Goal: Task Accomplishment & Management: Complete application form

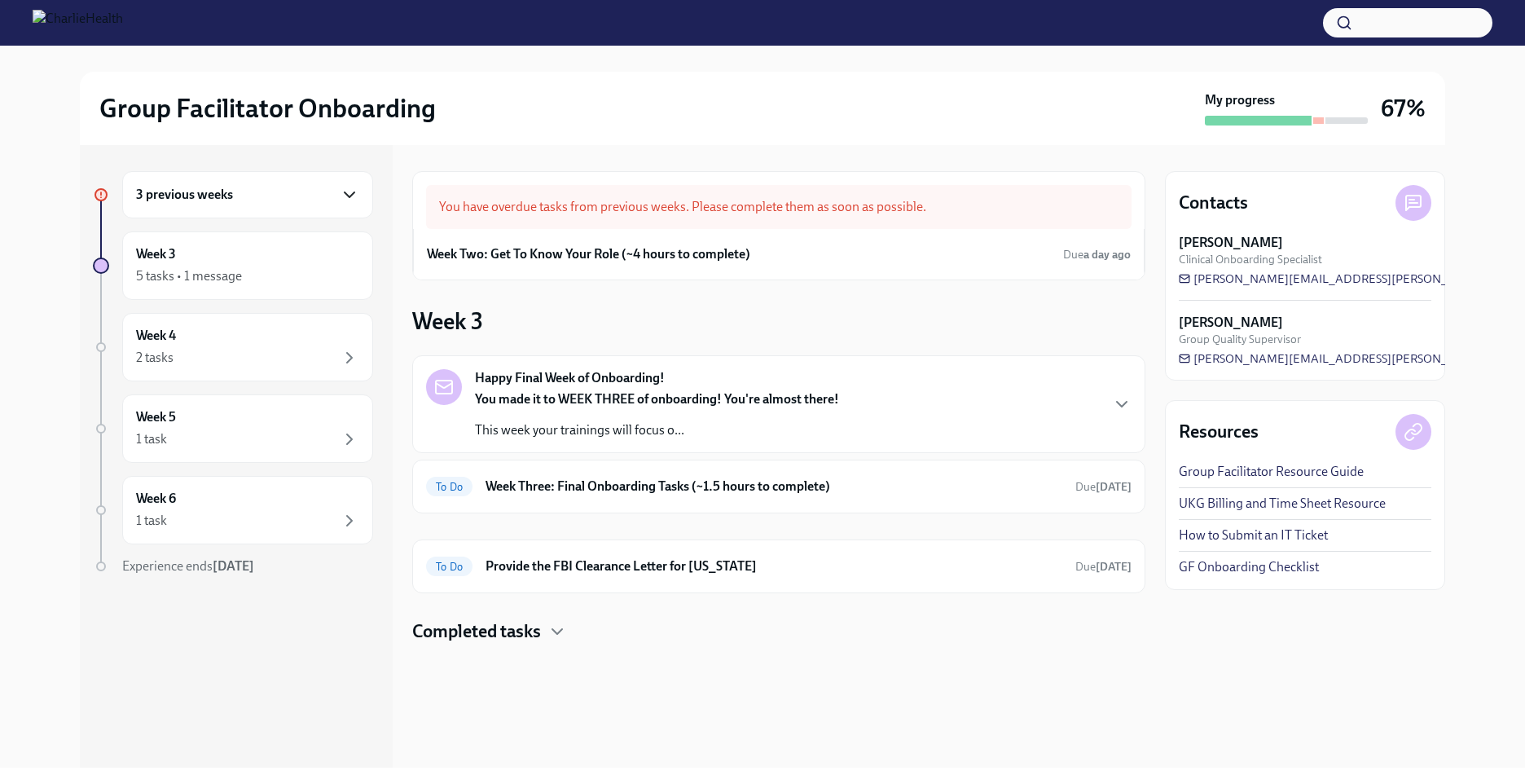
click at [341, 190] on icon "button" at bounding box center [350, 195] width 20 height 20
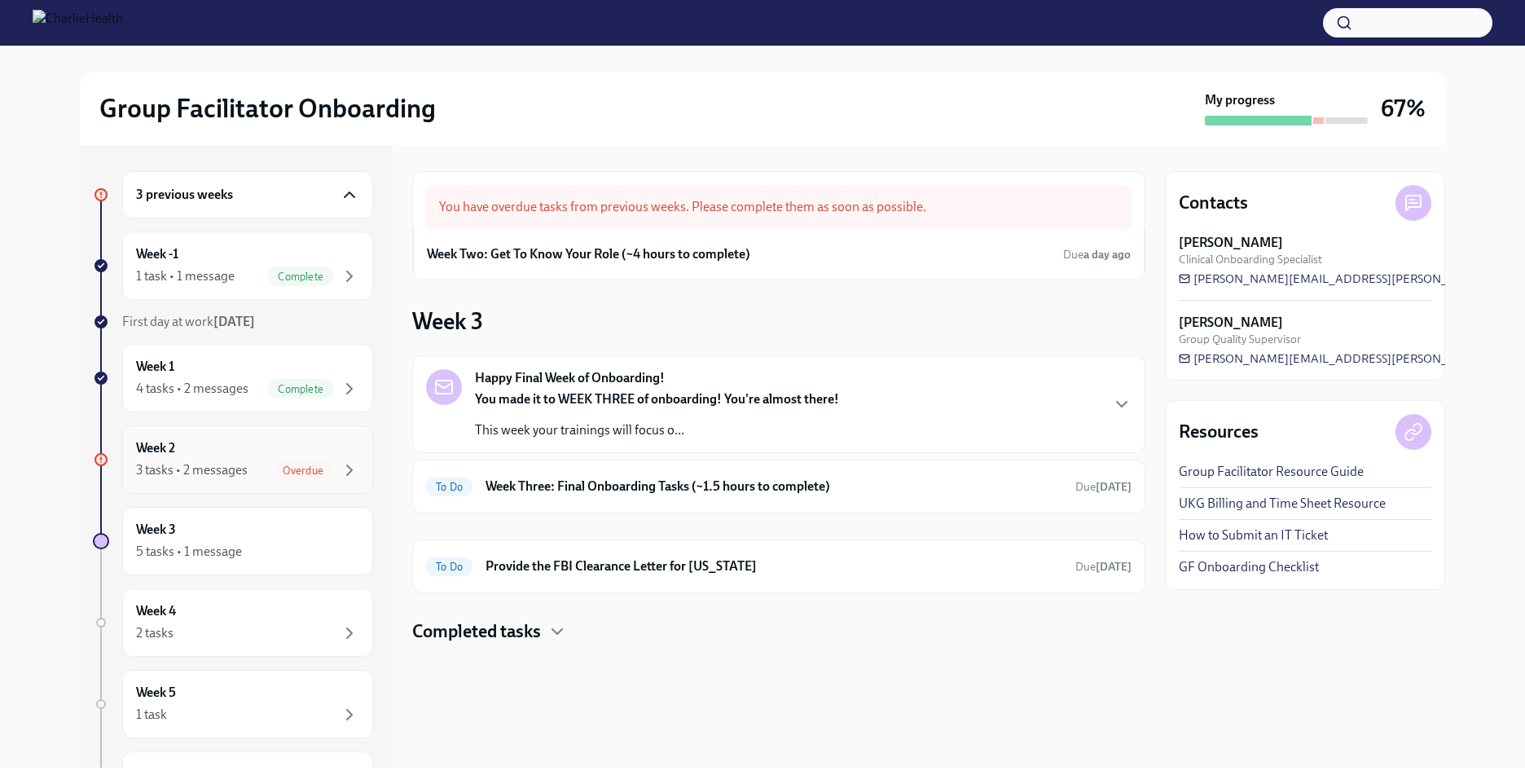
click at [320, 461] on div "Overdue" at bounding box center [316, 470] width 86 height 20
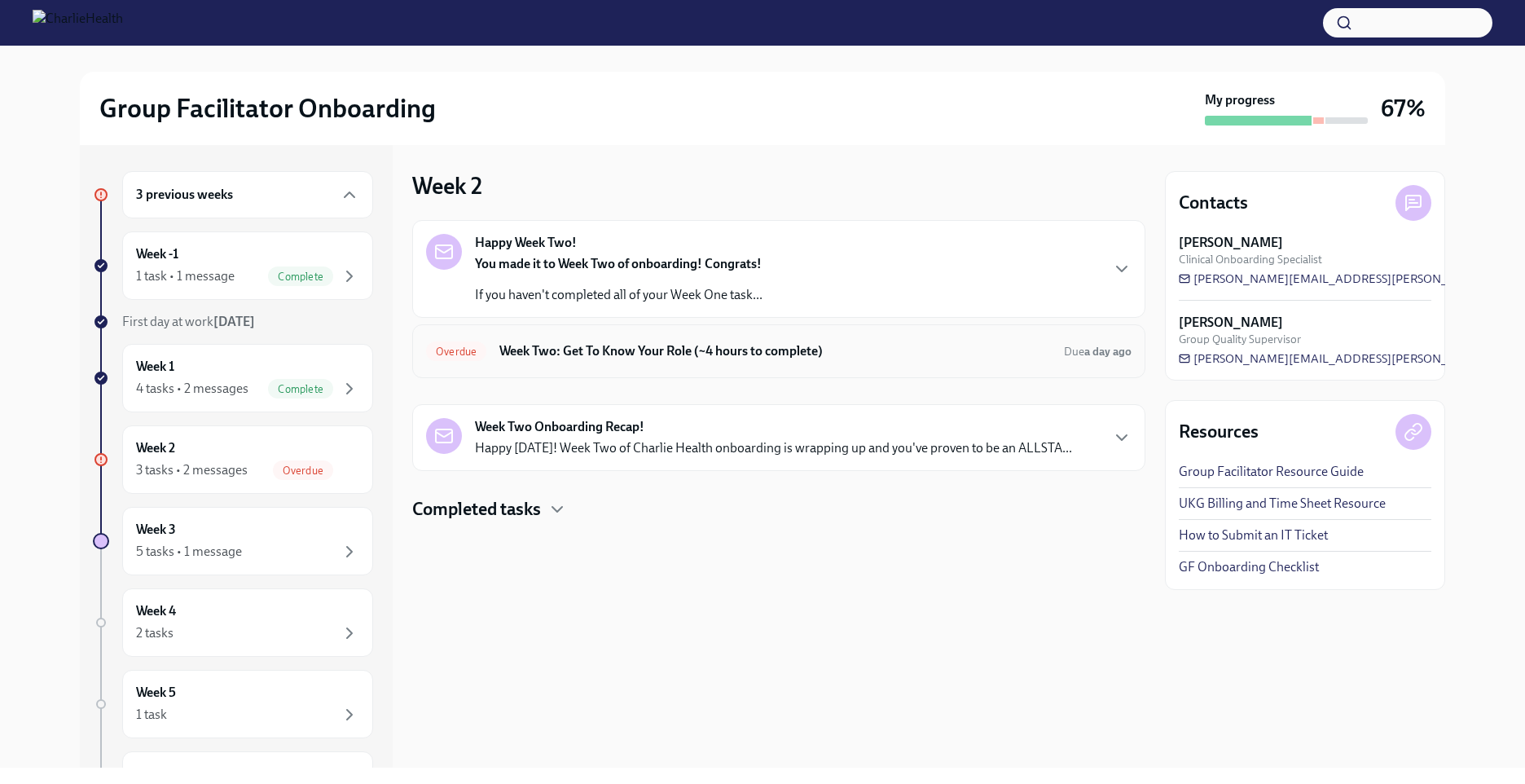
click at [742, 350] on h6 "Week Two: Get To Know Your Role (~4 hours to complete)" at bounding box center [775, 351] width 552 height 18
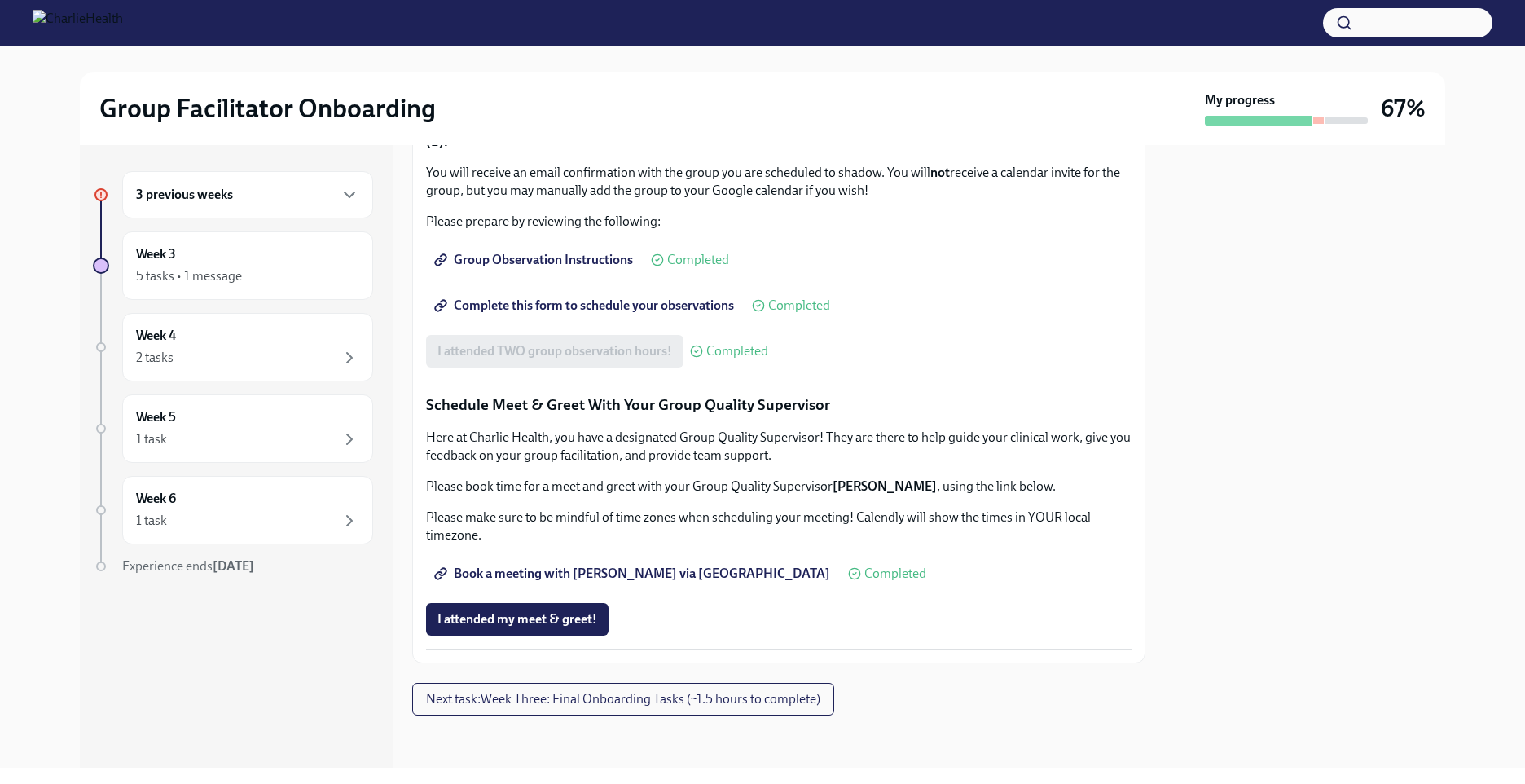
scroll to position [1433, 0]
click at [556, 618] on span "I attended my meet & greet!" at bounding box center [517, 620] width 159 height 17
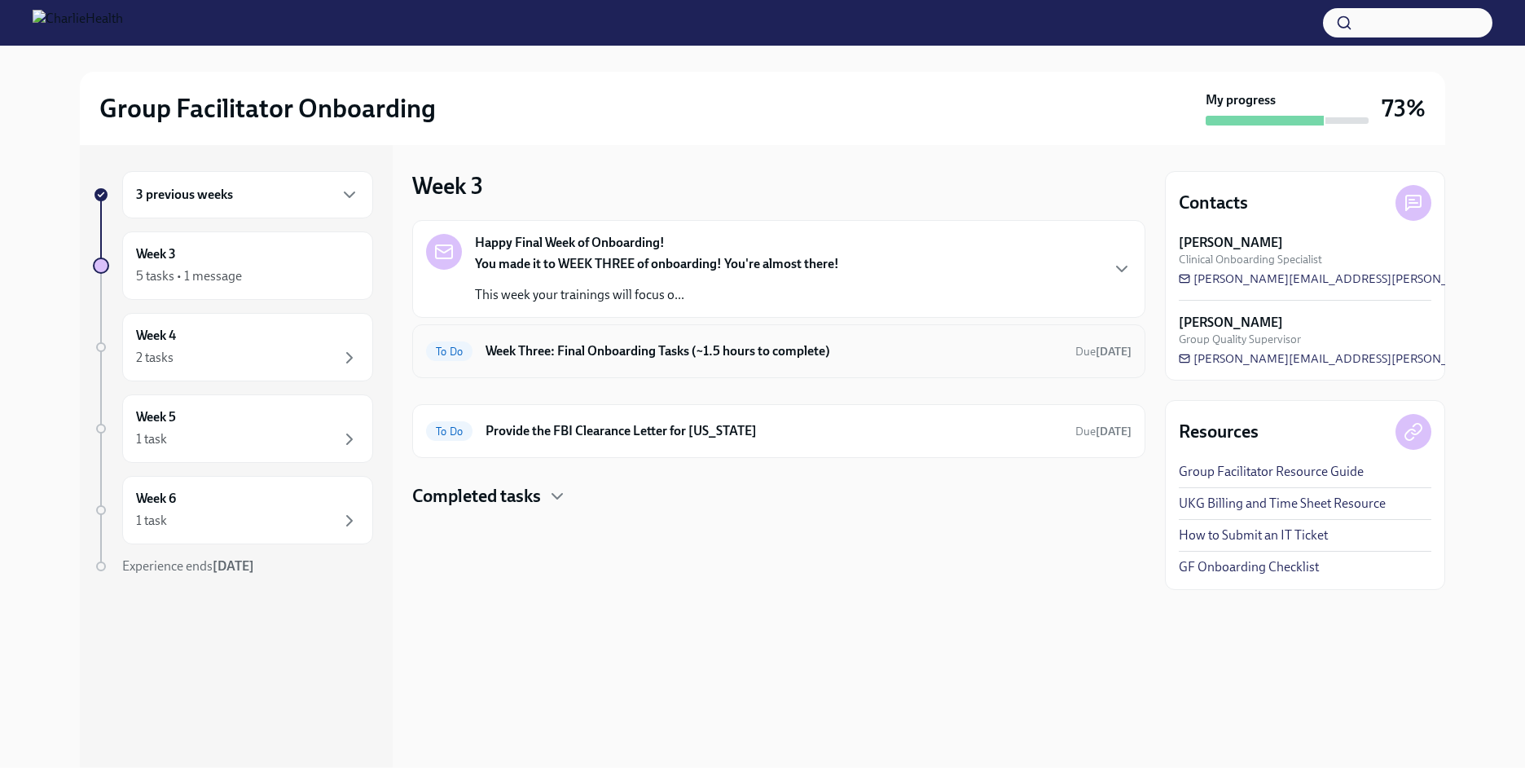
click at [740, 335] on div "To Do Week Three: Final Onboarding Tasks (~1.5 hours to complete) Due [DATE]" at bounding box center [778, 350] width 733 height 54
click at [731, 350] on h6 "Week Three: Final Onboarding Tasks (~1.5 hours to complete)" at bounding box center [774, 351] width 577 height 18
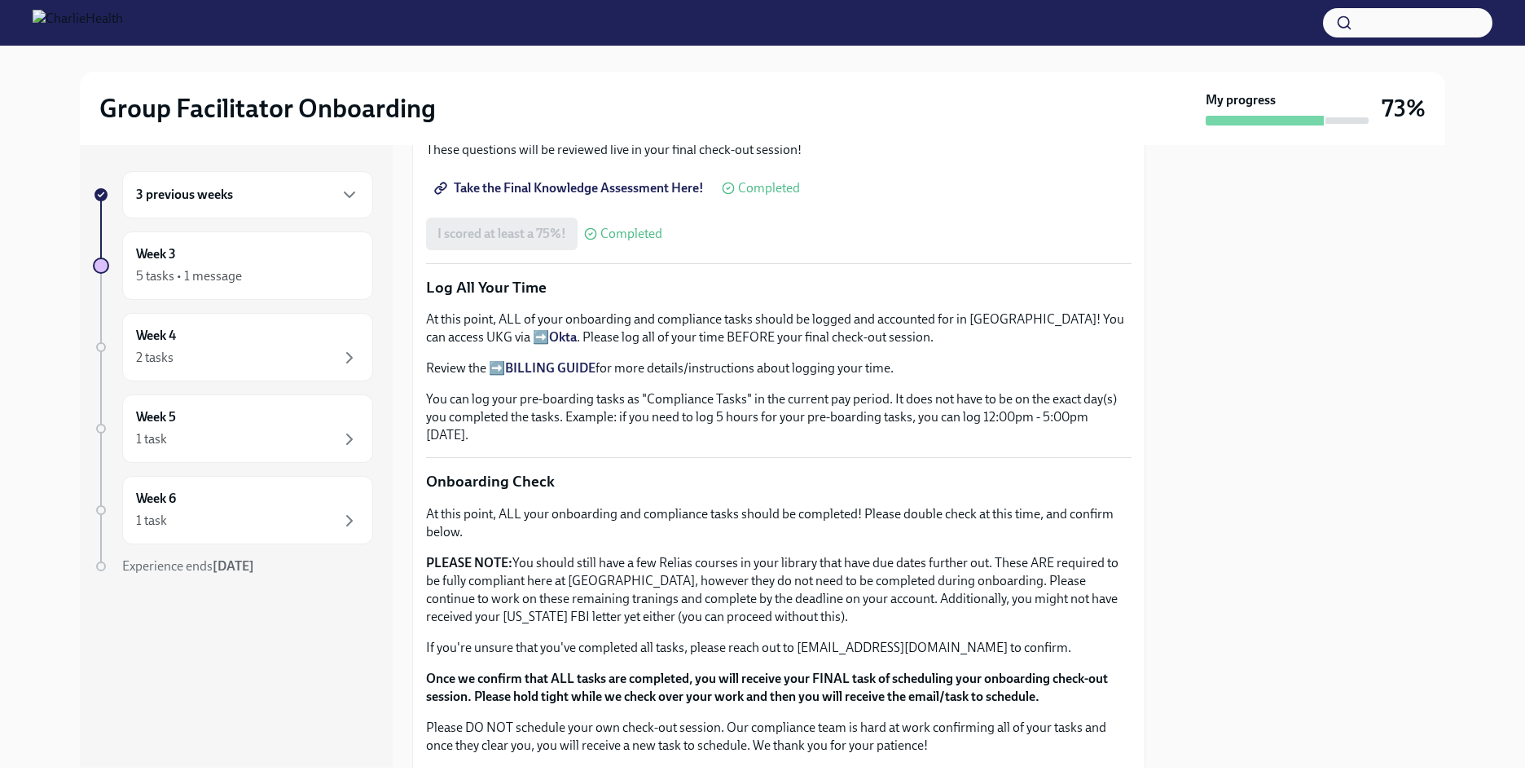
scroll to position [1202, 0]
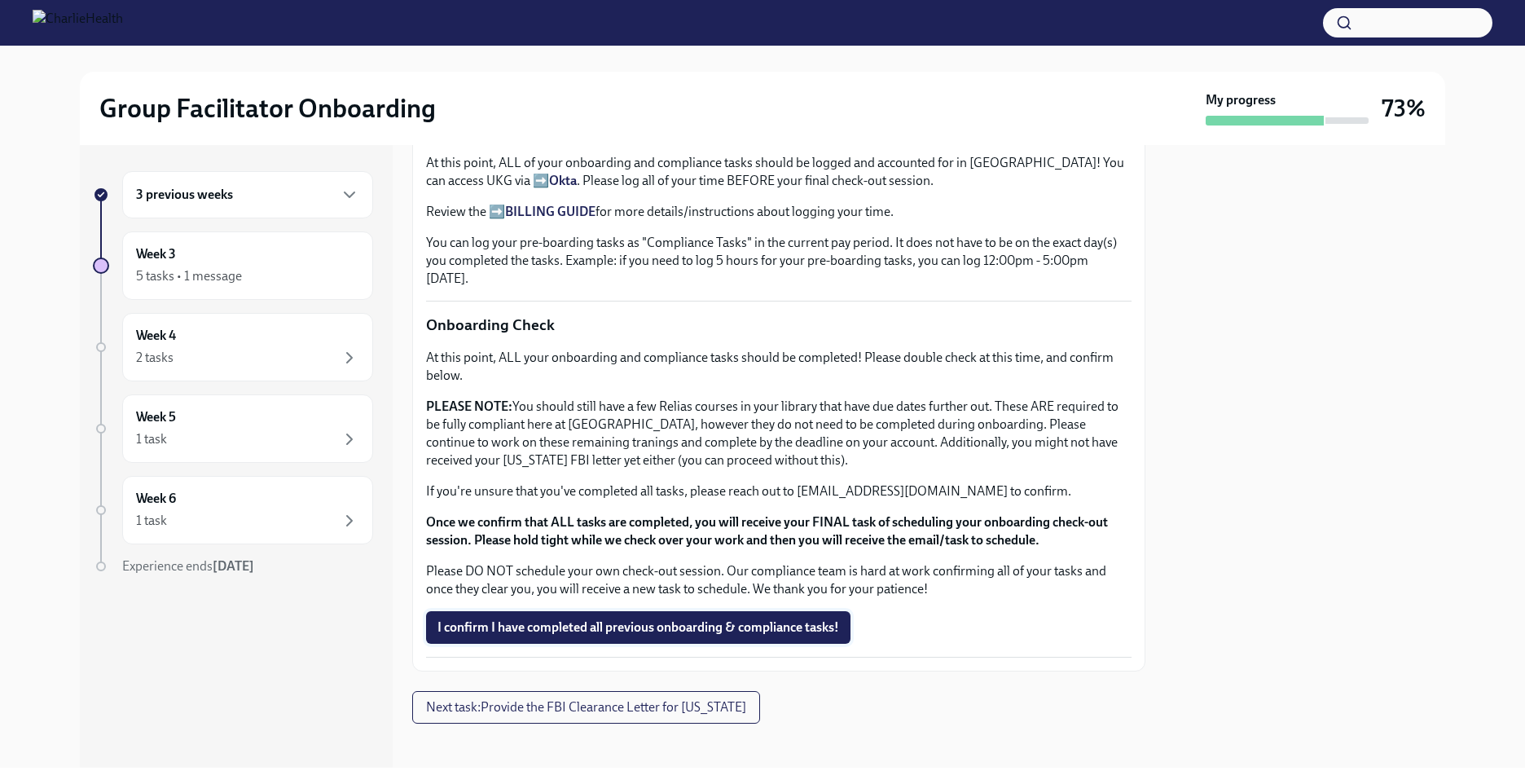
click at [649, 620] on span "I confirm I have completed all previous onboarding & compliance tasks!" at bounding box center [639, 628] width 402 height 17
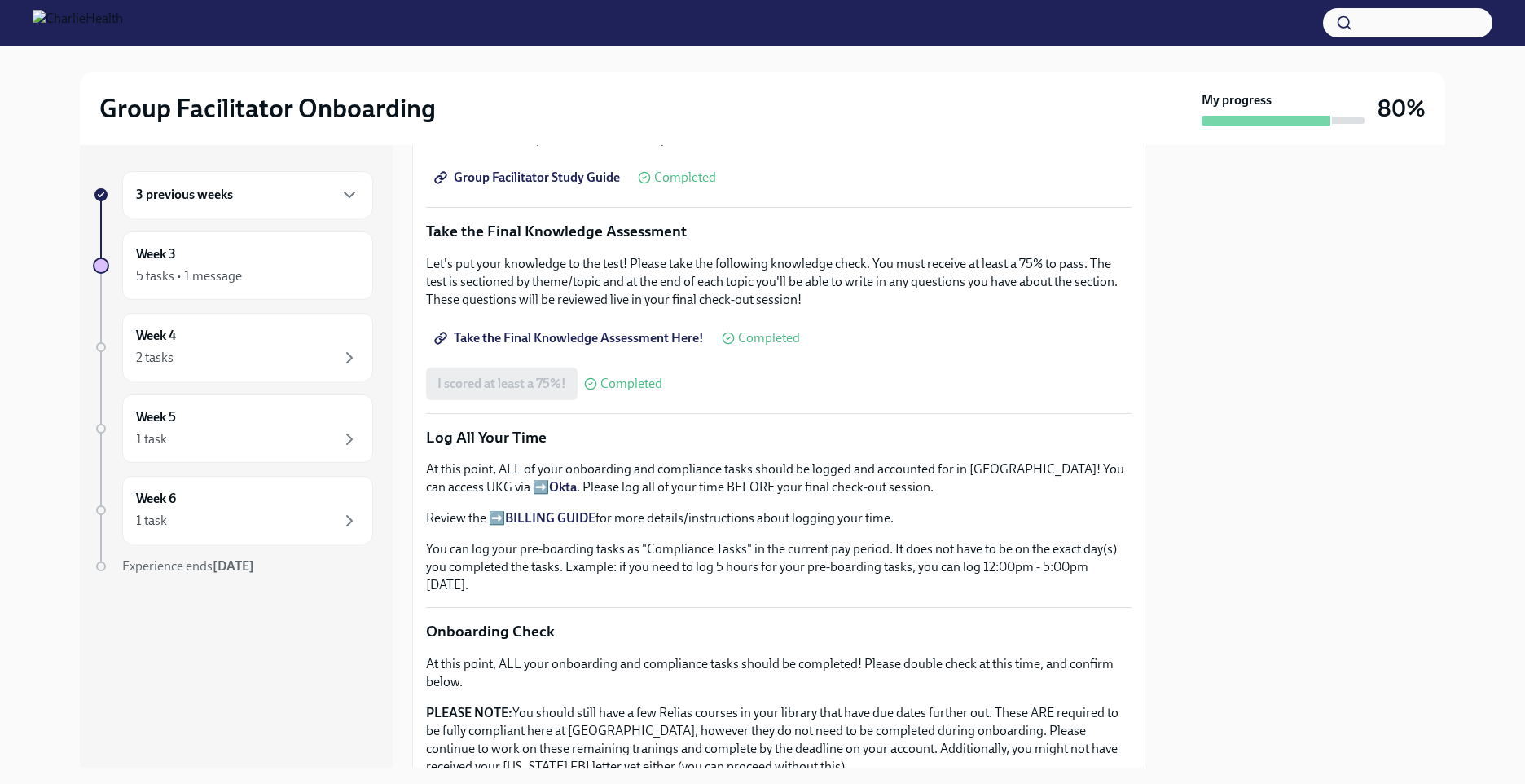
scroll to position [876, 0]
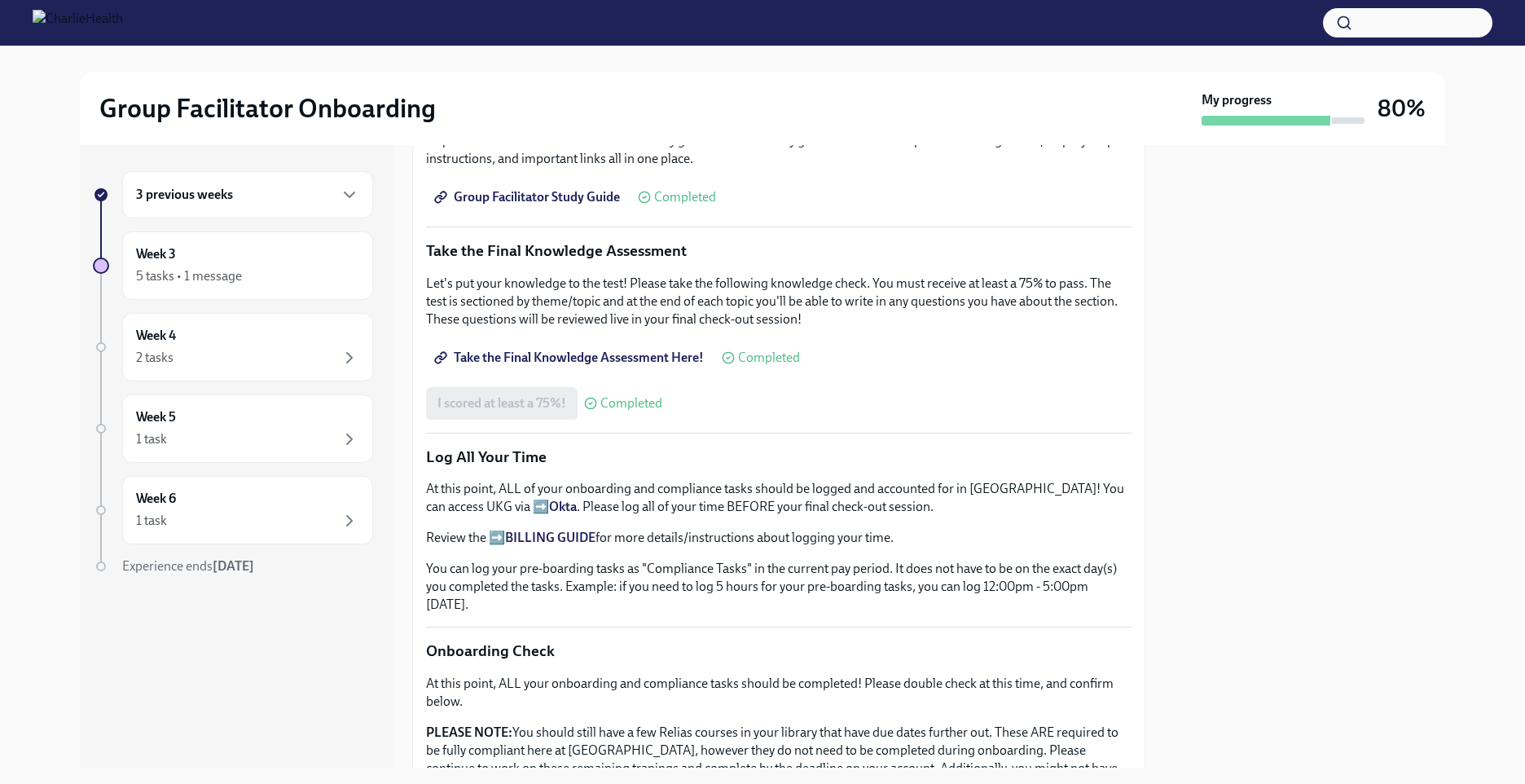
click at [343, 182] on div "3 previous weeks" at bounding box center [248, 194] width 251 height 47
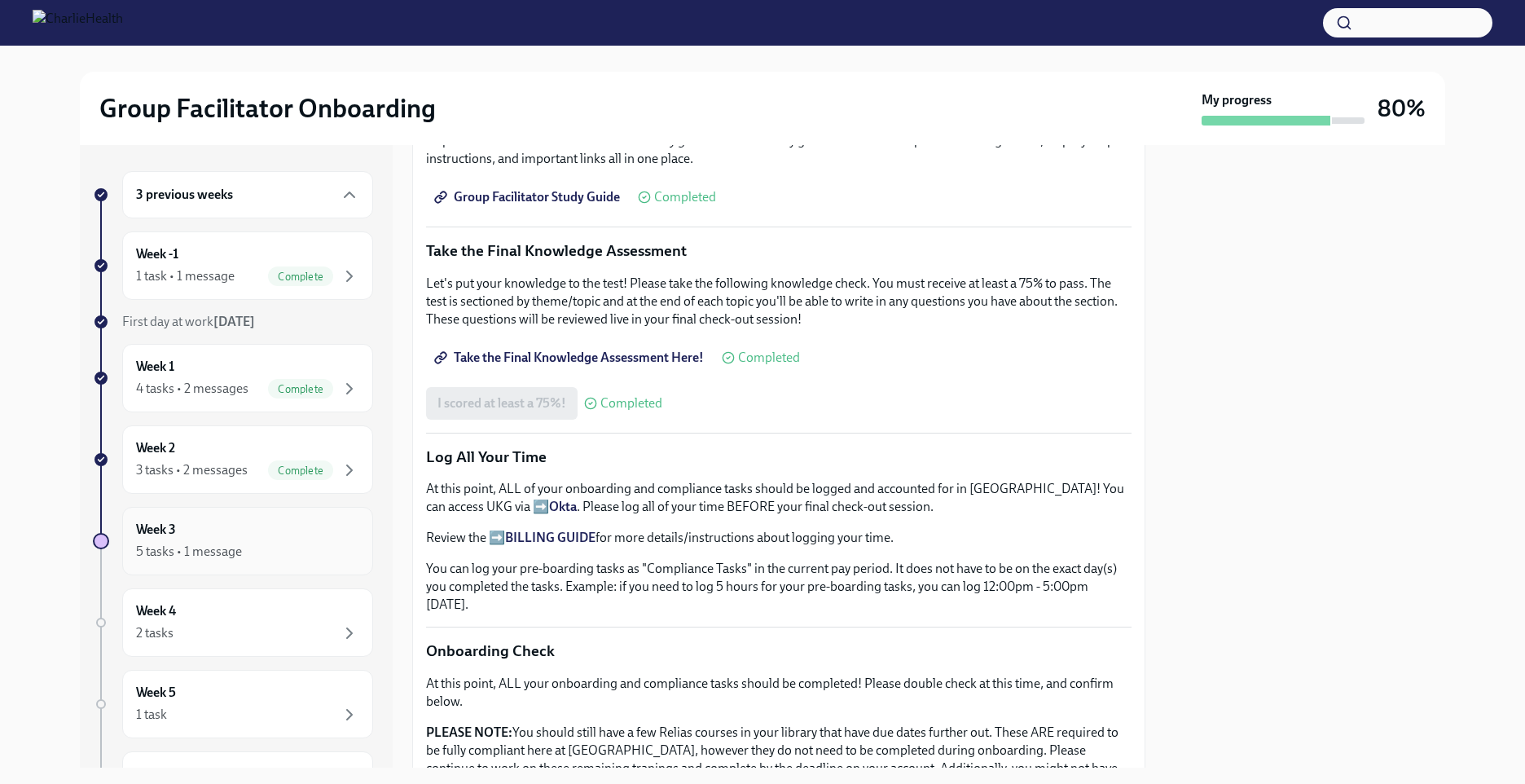
click at [275, 532] on div "Week 3 5 tasks • 1 message" at bounding box center [248, 541] width 223 height 41
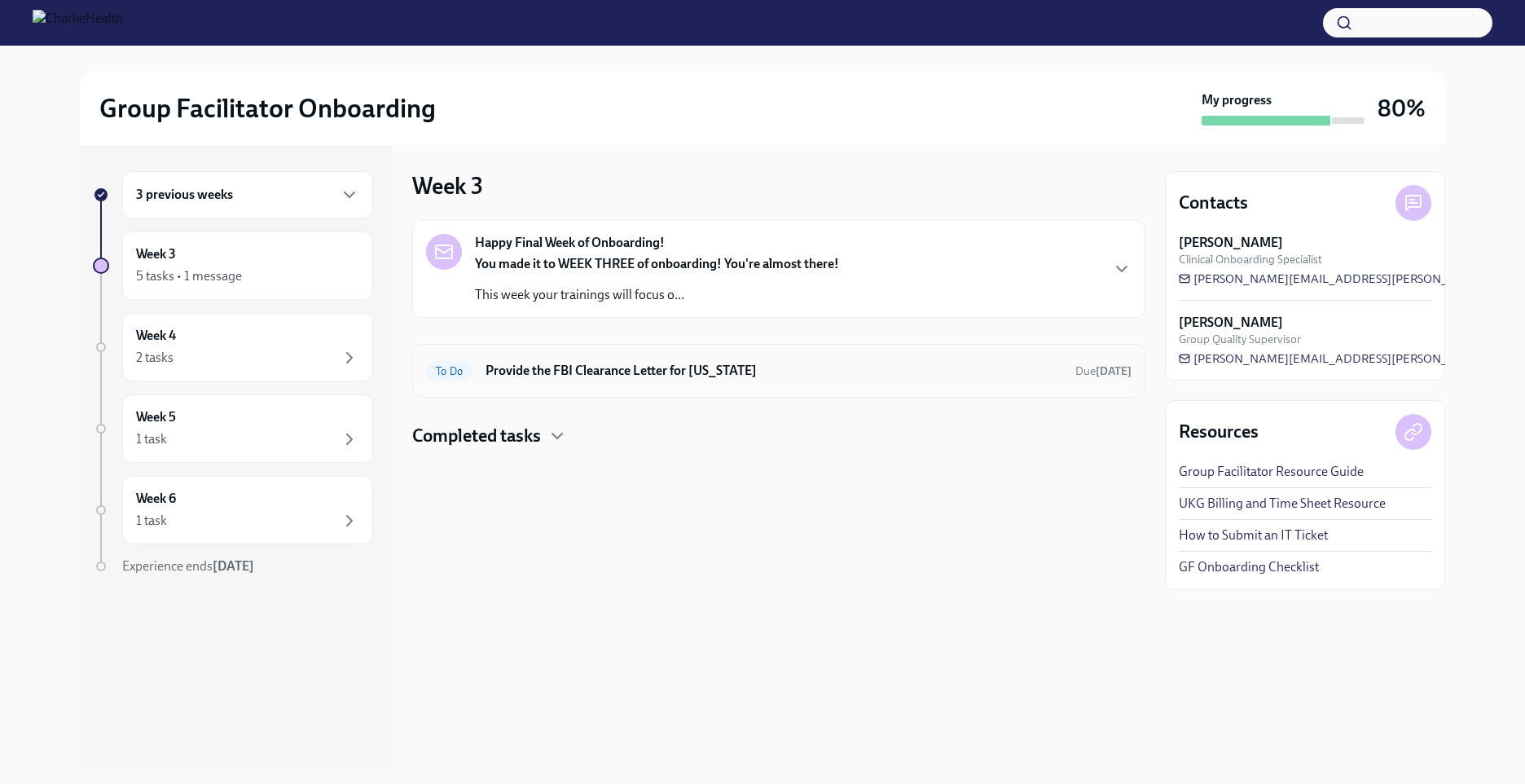
click at [630, 378] on h6 "Provide the FBI Clearance Letter for [US_STATE]" at bounding box center [774, 371] width 577 height 18
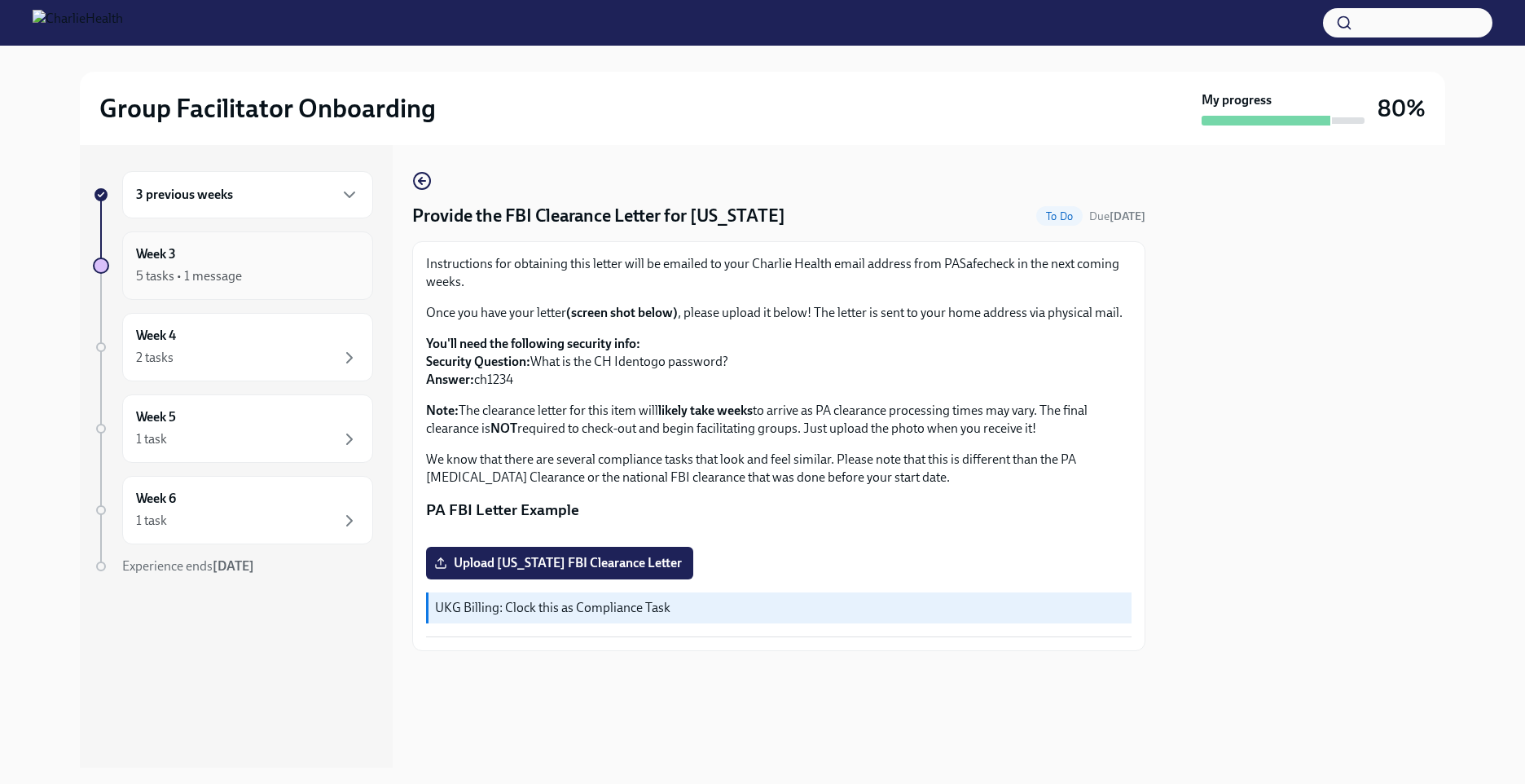
click at [248, 274] on div "5 tasks • 1 message" at bounding box center [248, 277] width 223 height 20
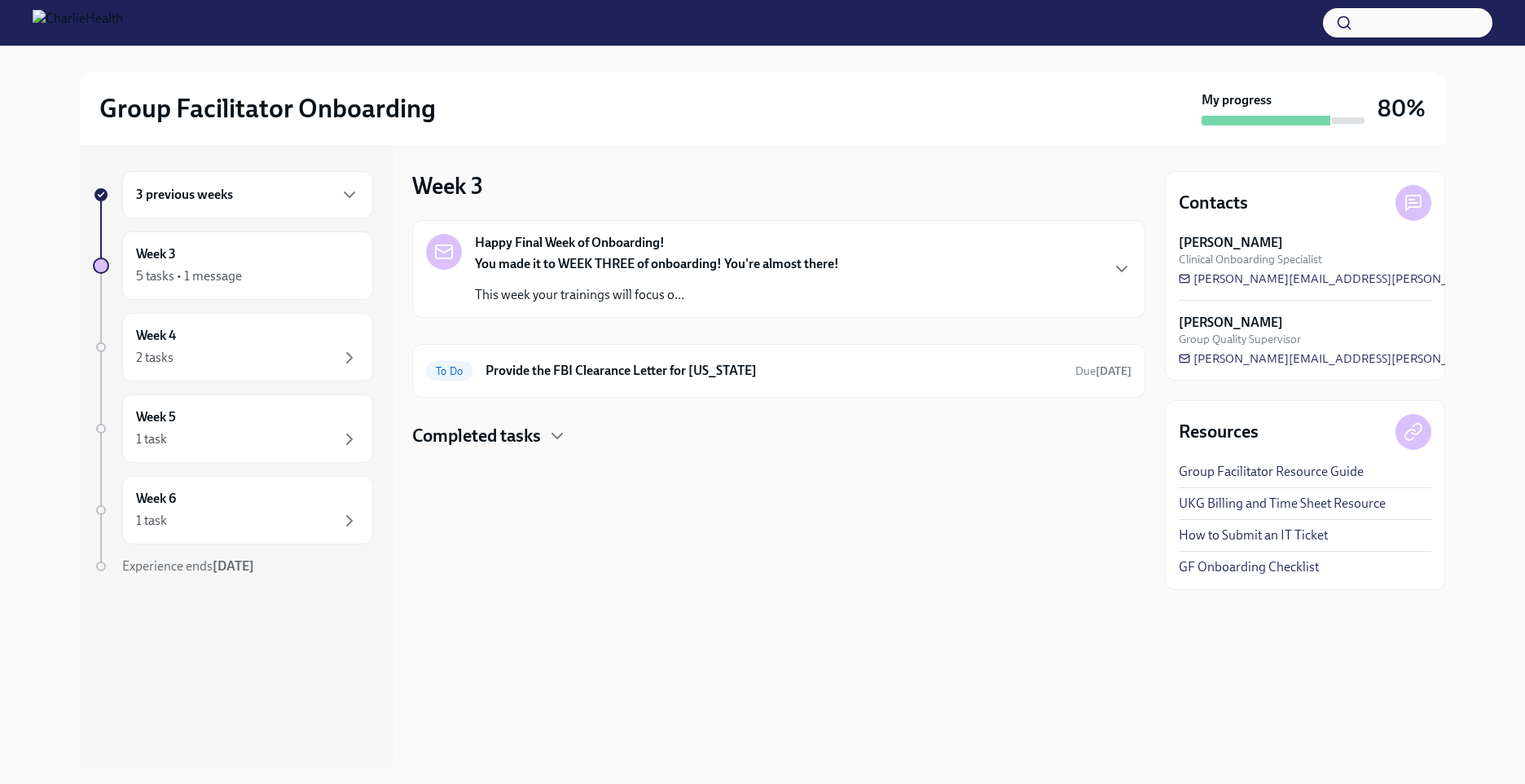
click at [637, 297] on p "This week your trainings will focus o..." at bounding box center [657, 295] width 364 height 18
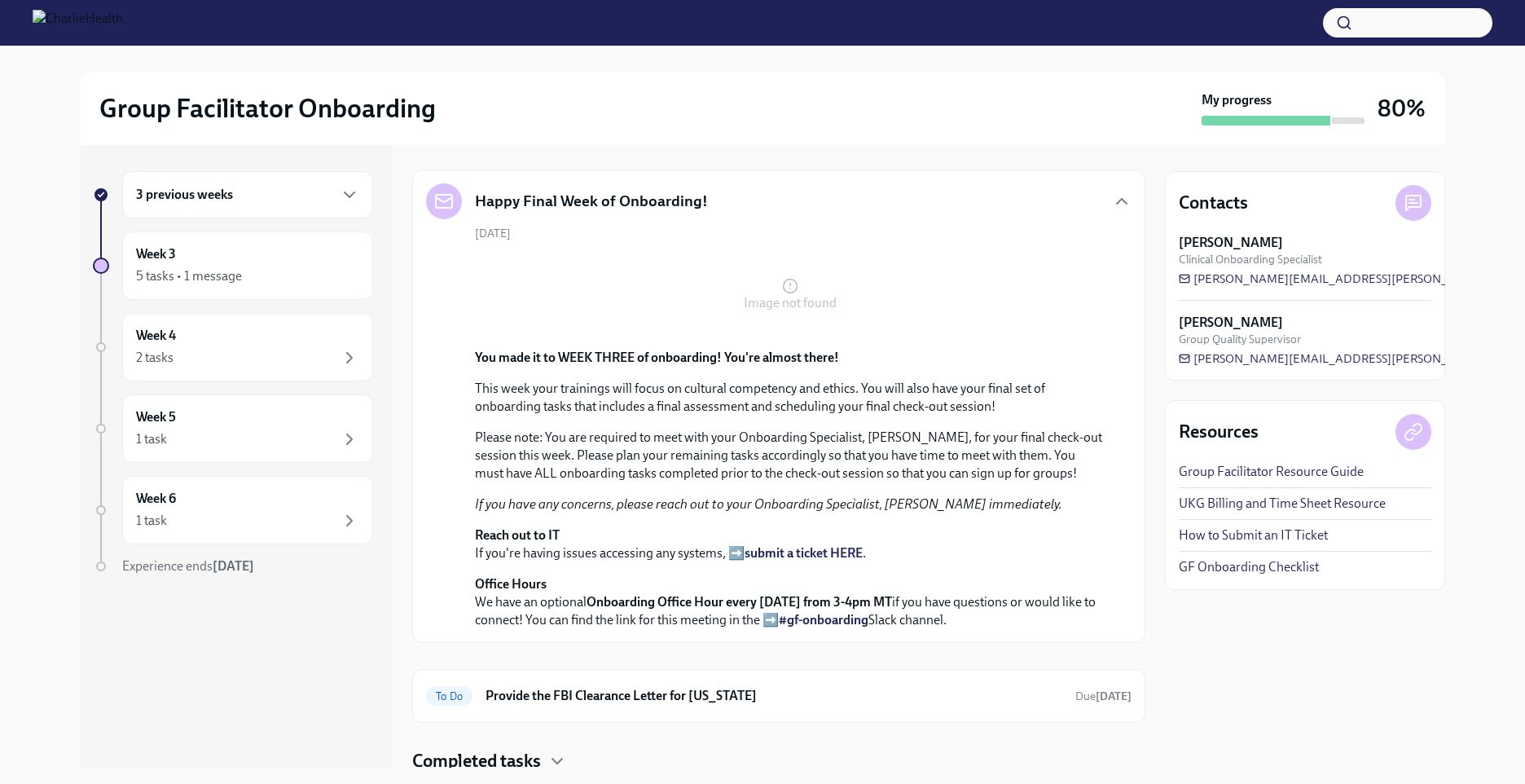
scroll to position [108, 0]
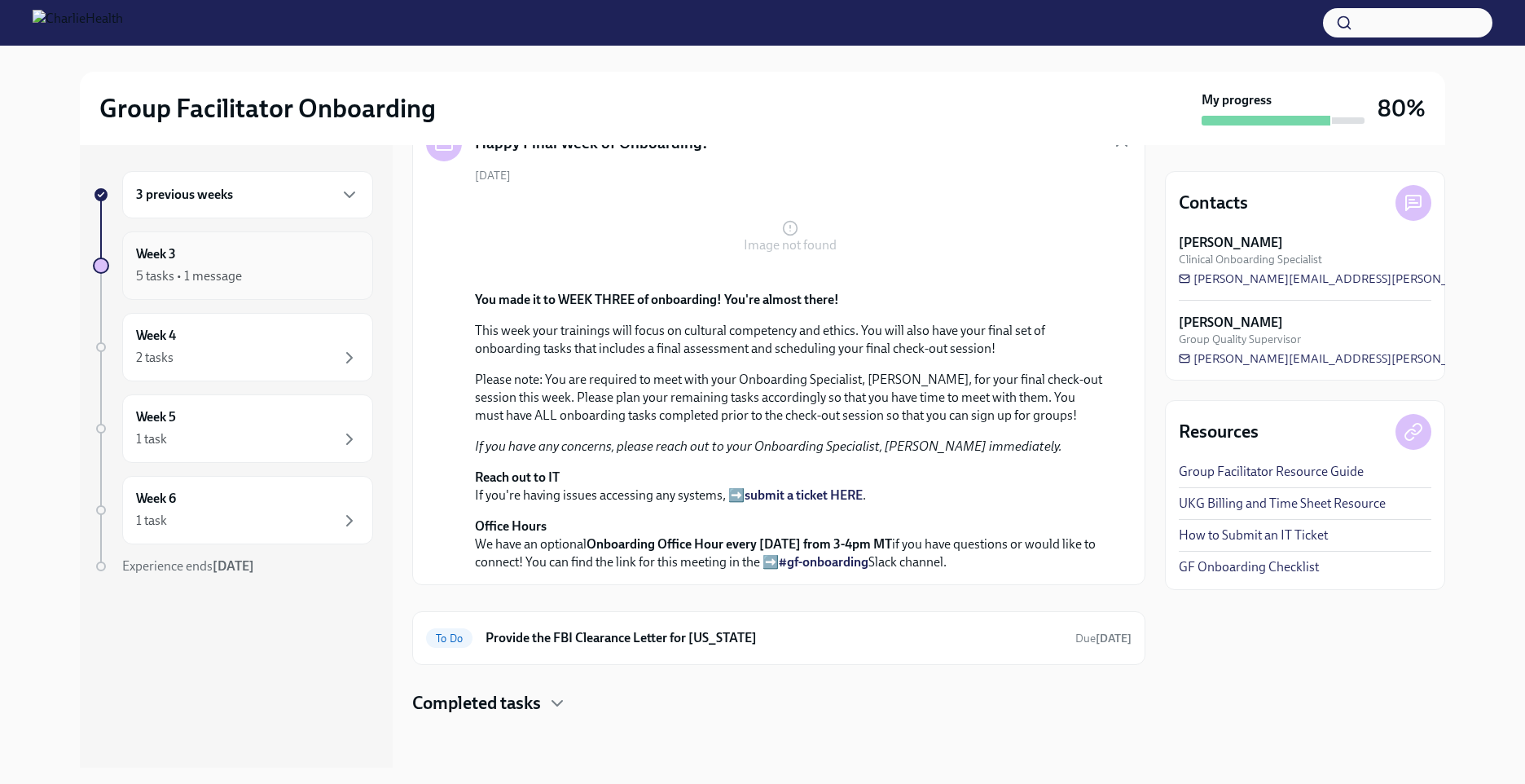
click at [192, 259] on div "Week 3 5 tasks • 1 message" at bounding box center [248, 265] width 223 height 41
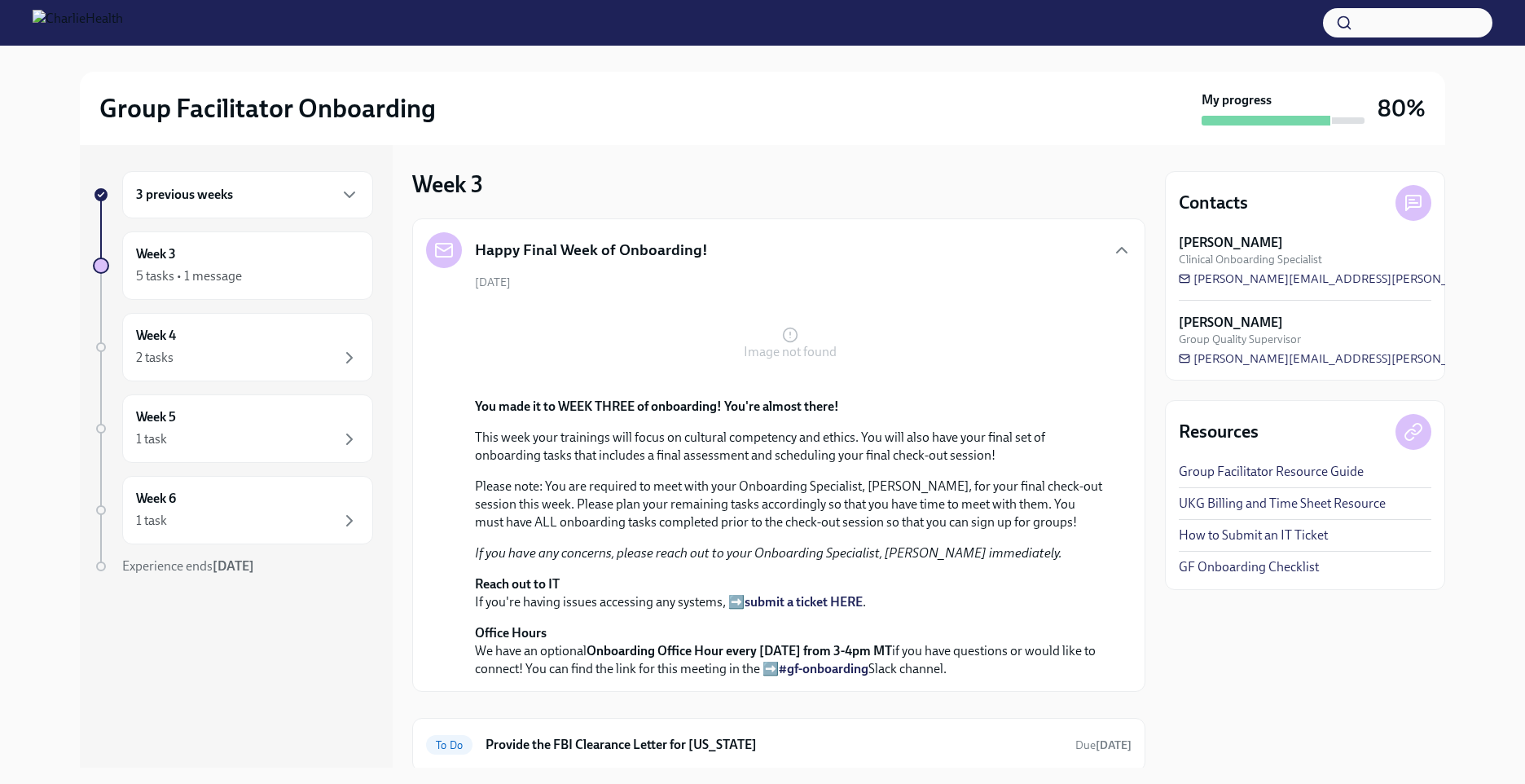
scroll to position [0, 0]
click at [276, 194] on div "3 previous weeks" at bounding box center [248, 195] width 223 height 20
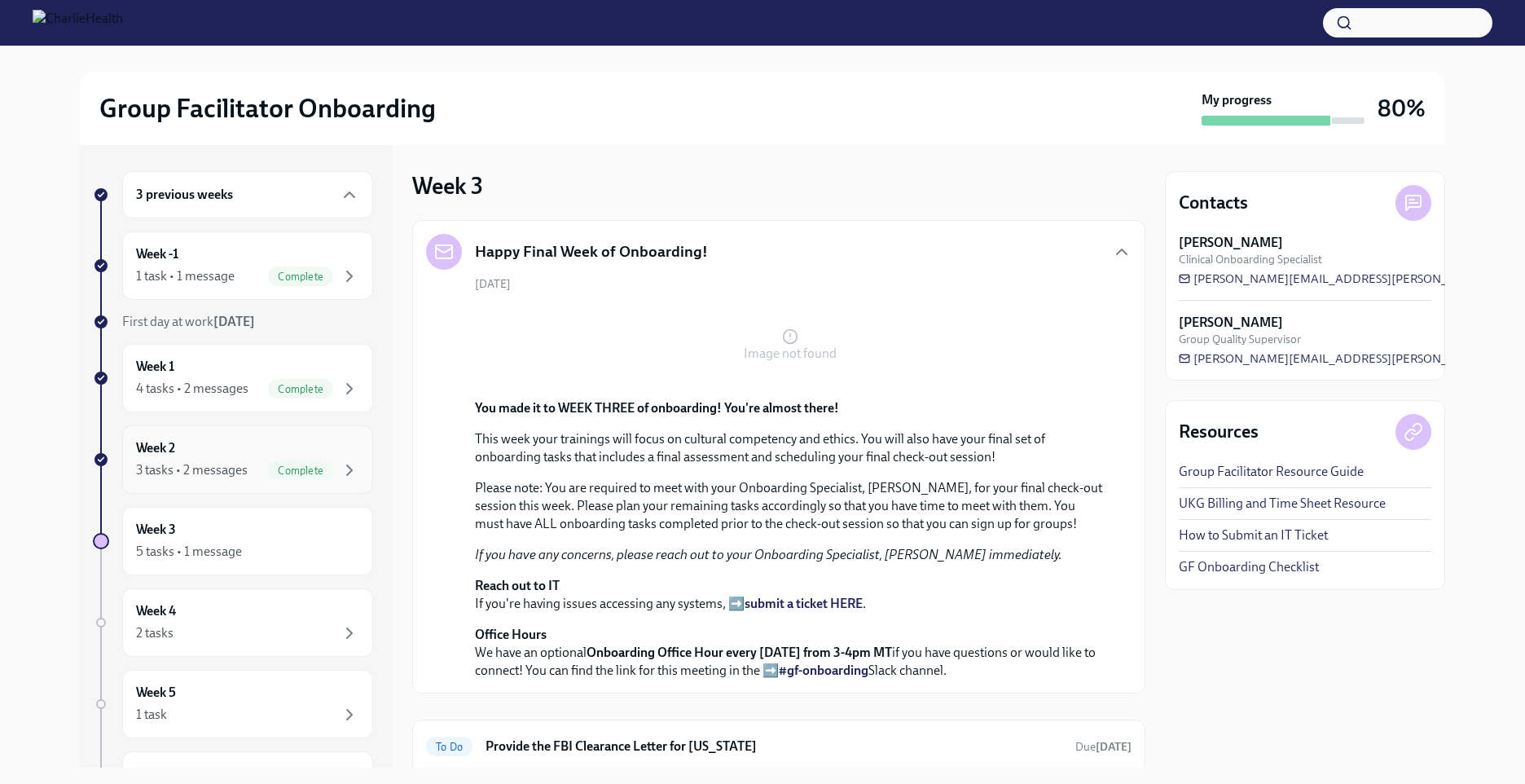
click at [306, 442] on div "Week 2 3 tasks • 2 messages Complete" at bounding box center [248, 459] width 223 height 41
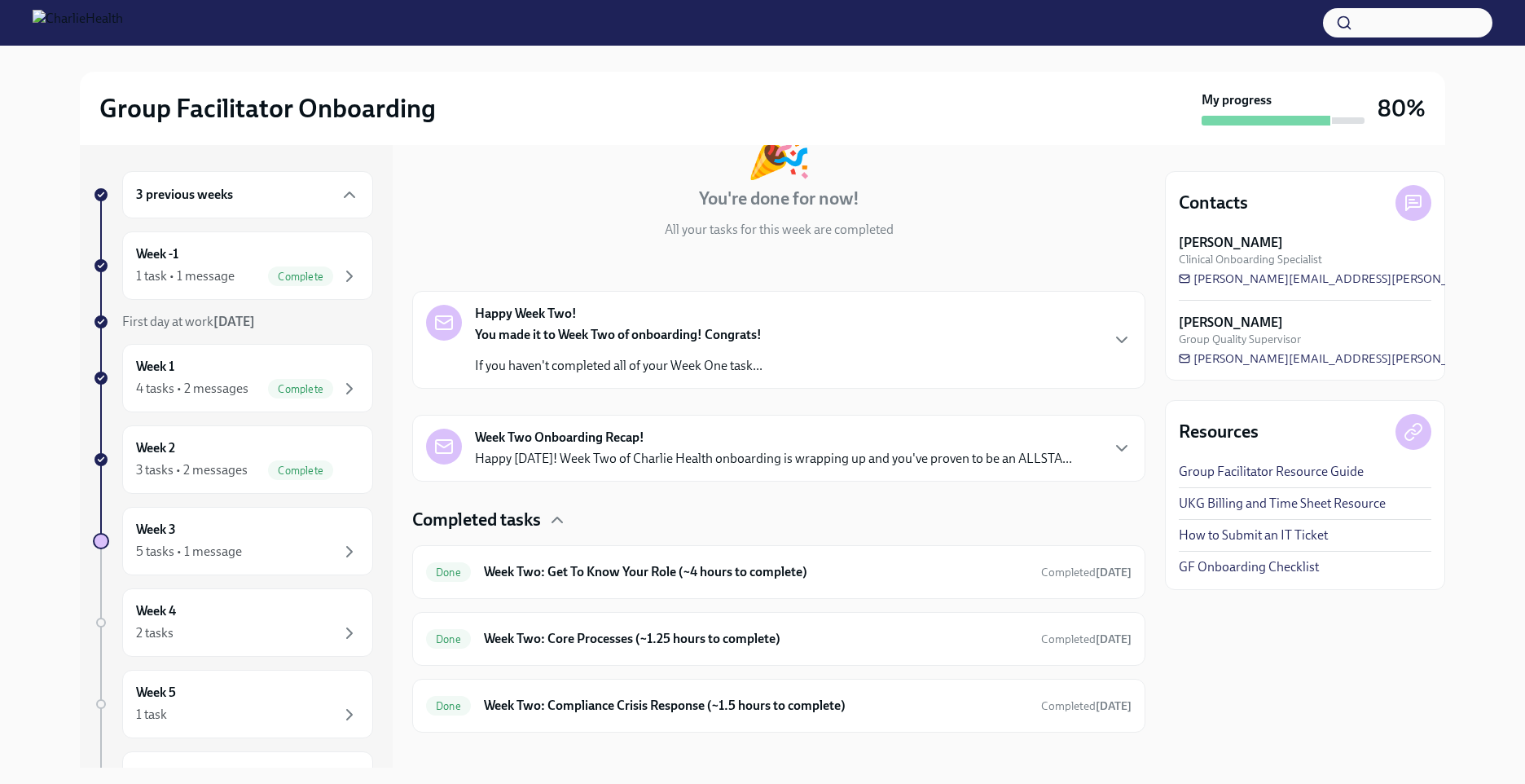
scroll to position [140, 0]
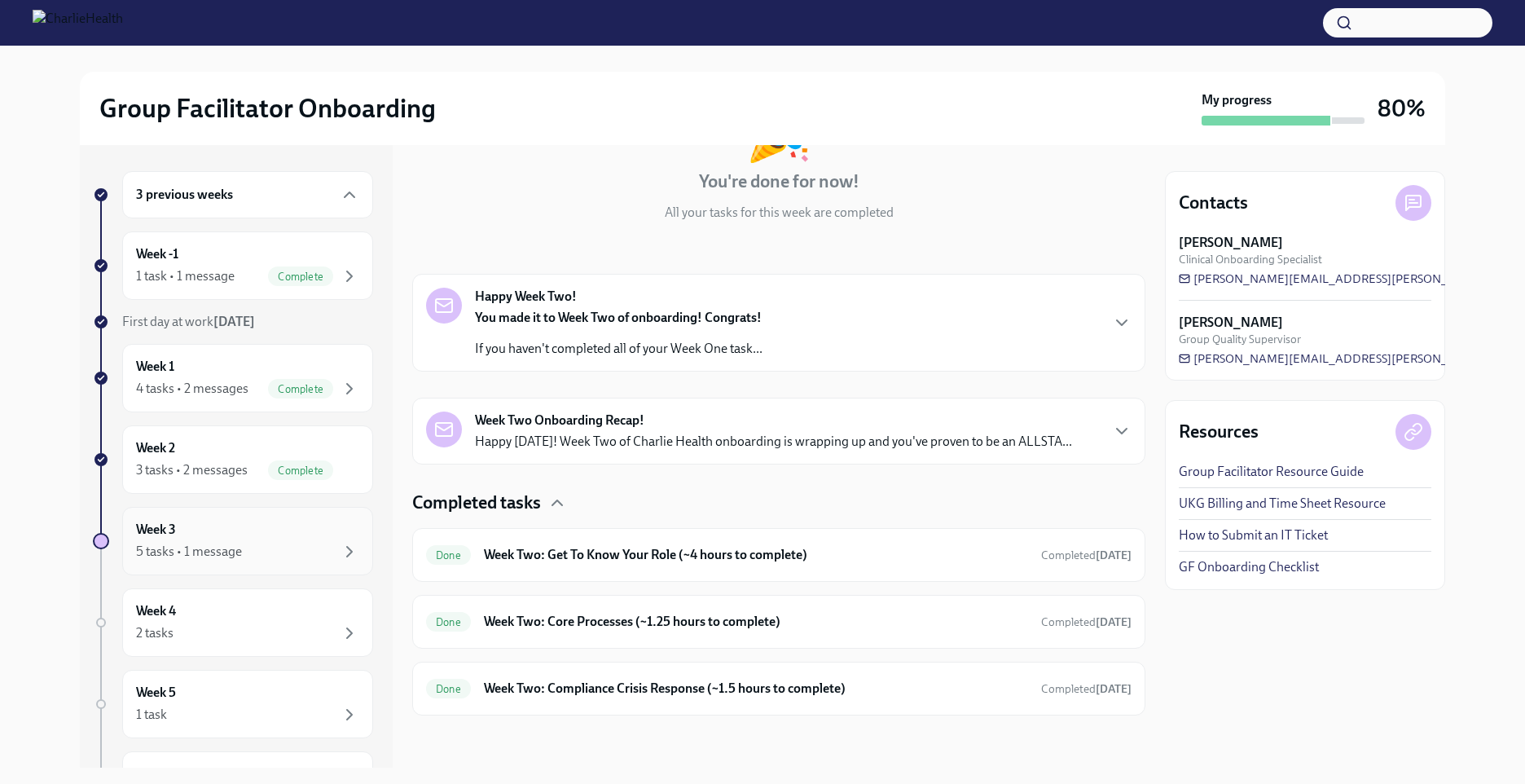
click at [199, 553] on div "5 tasks • 1 message" at bounding box center [189, 551] width 106 height 18
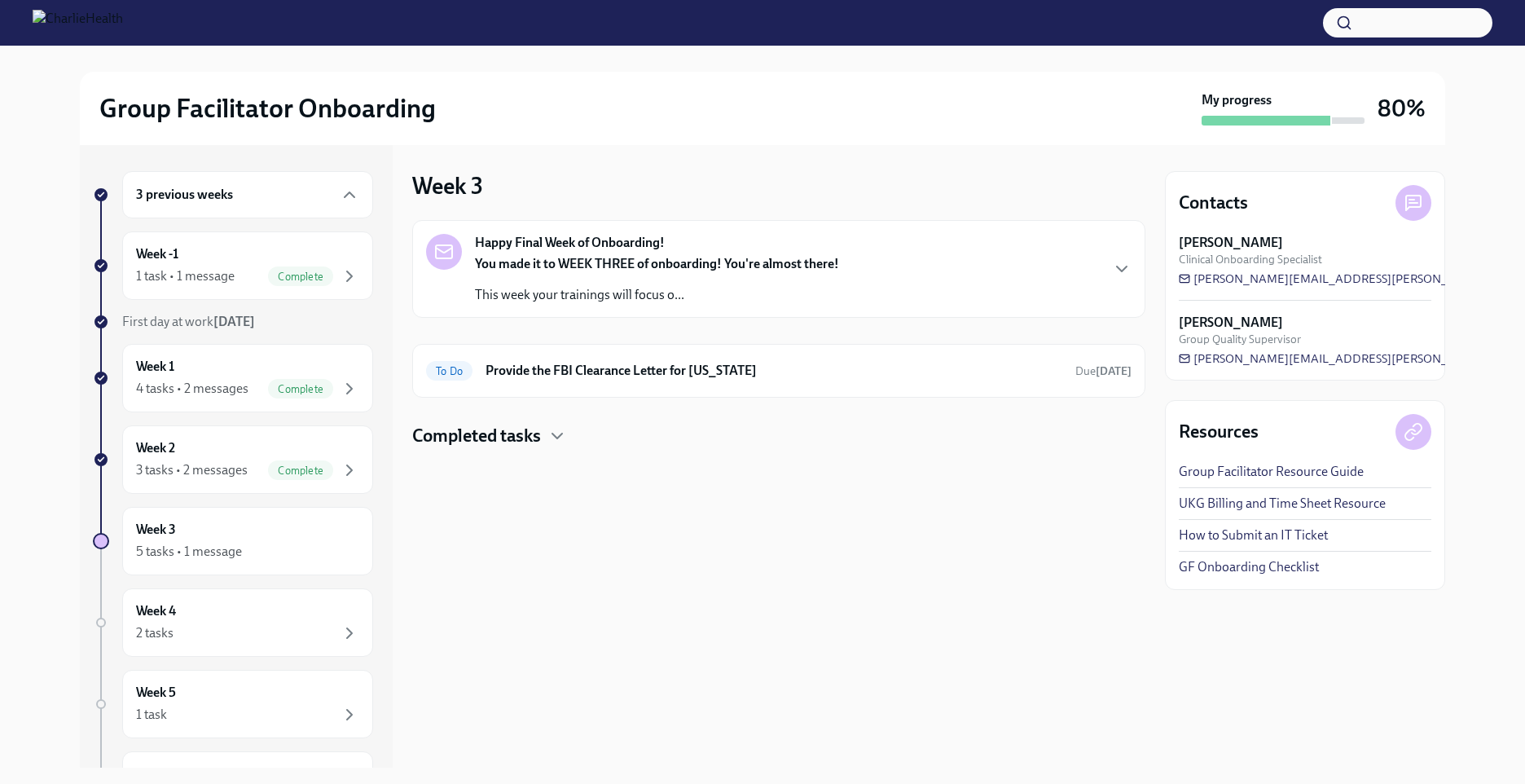
click at [679, 270] on strong "You made it to WEEK THREE of onboarding! You're almost there!" at bounding box center [657, 263] width 364 height 16
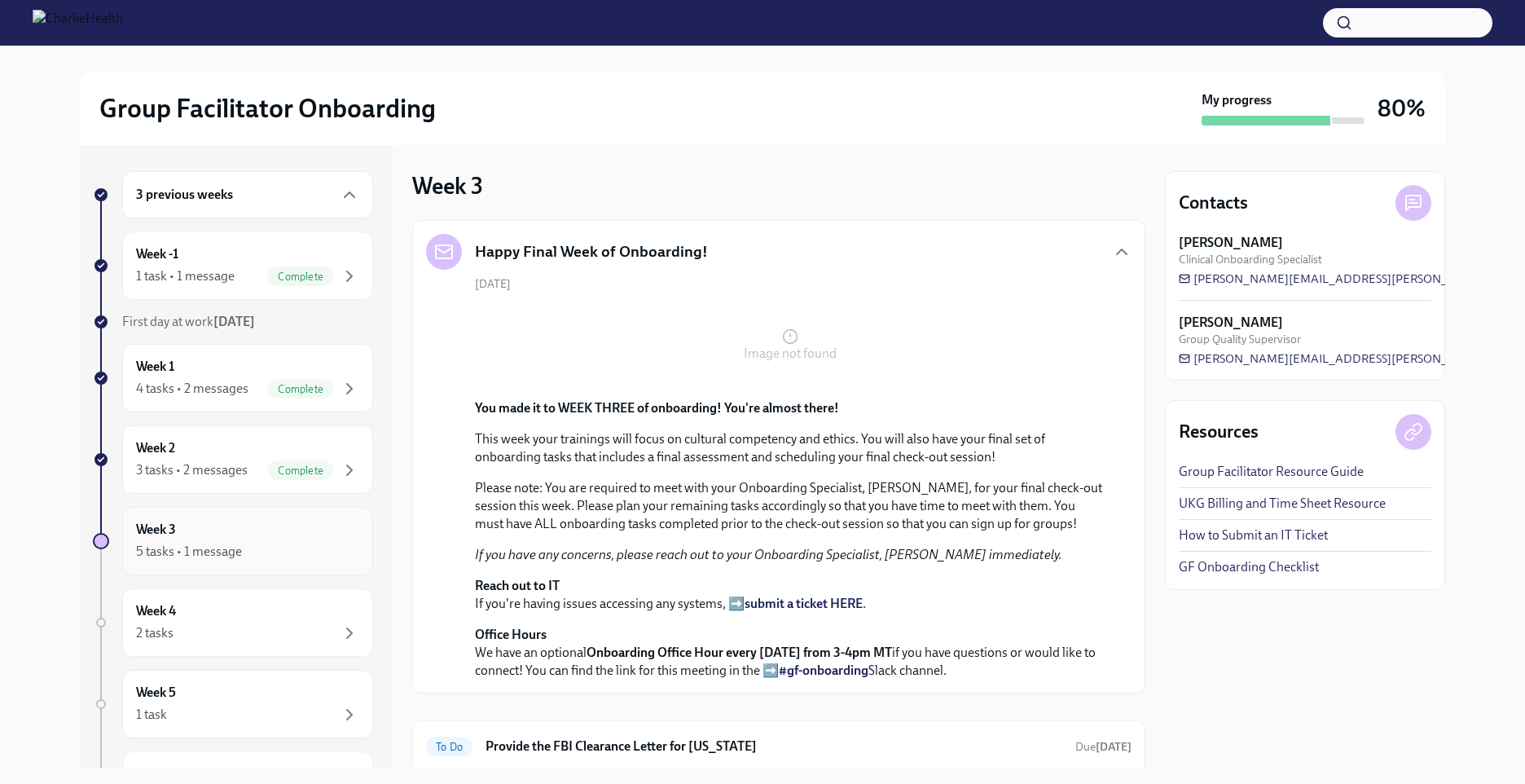
click at [188, 563] on div "Week 3 5 tasks • 1 message" at bounding box center [248, 541] width 251 height 68
click at [193, 556] on div "5 tasks • 1 message" at bounding box center [189, 551] width 106 height 18
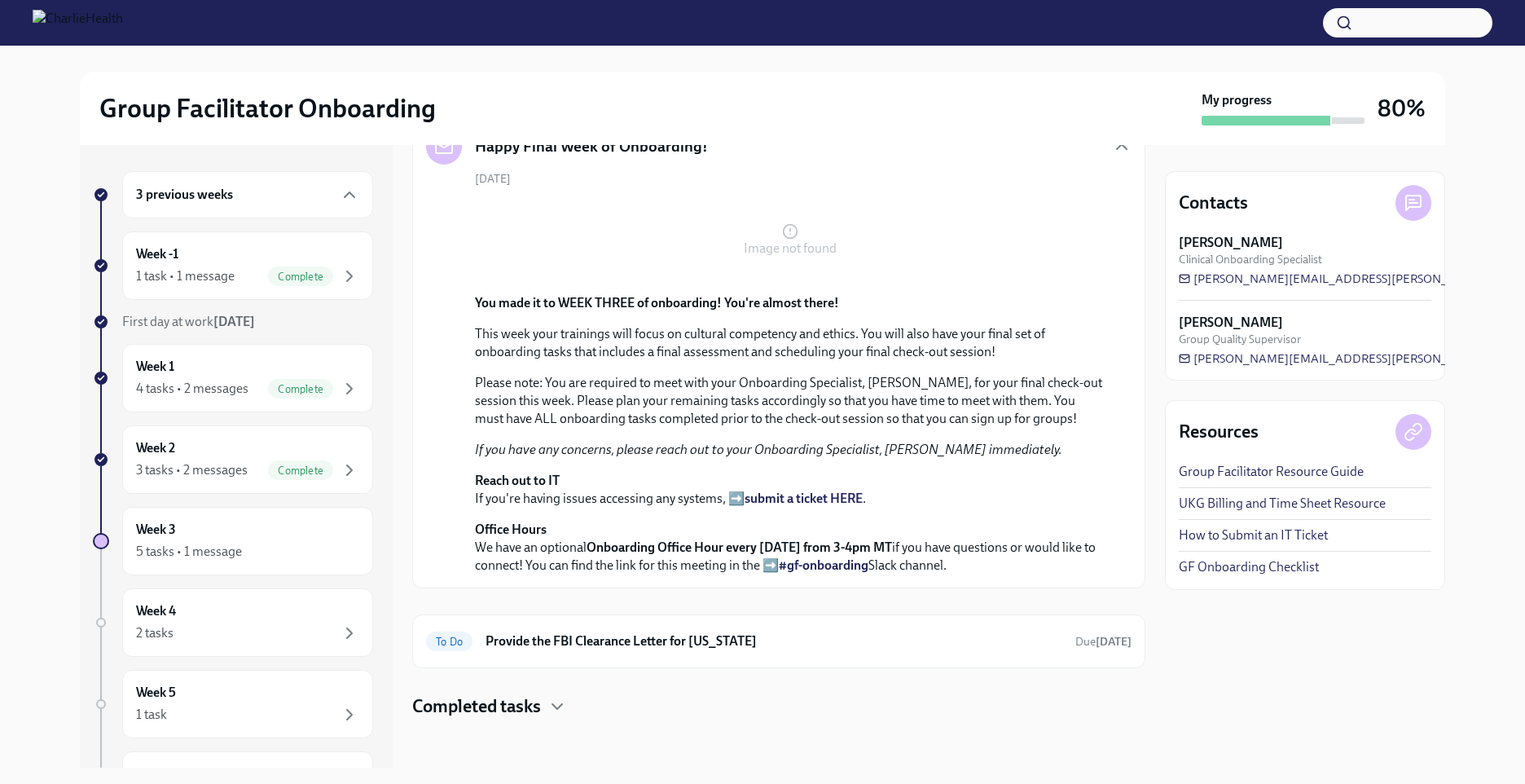
scroll to position [108, 0]
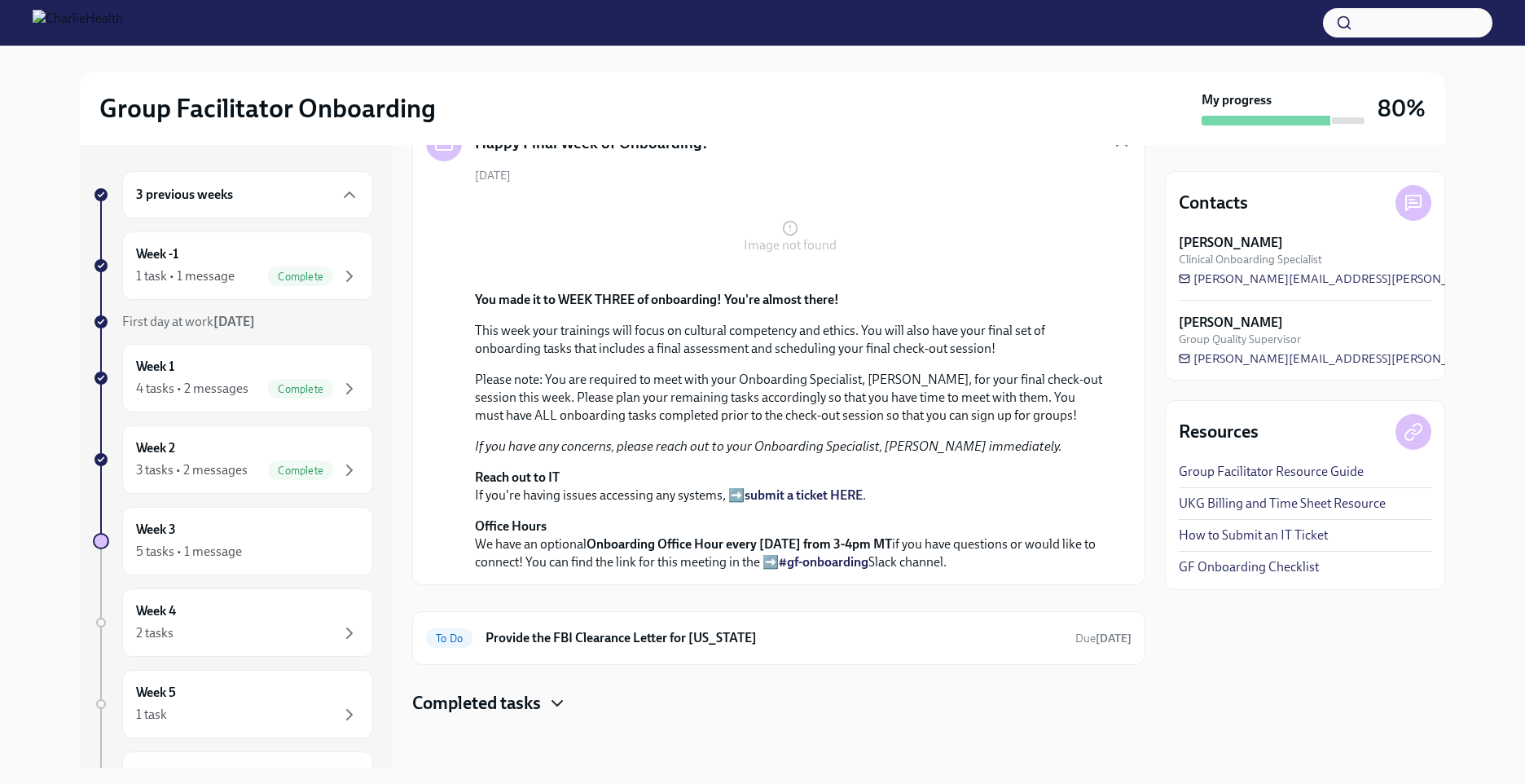
click at [557, 702] on icon "button" at bounding box center [557, 703] width 20 height 20
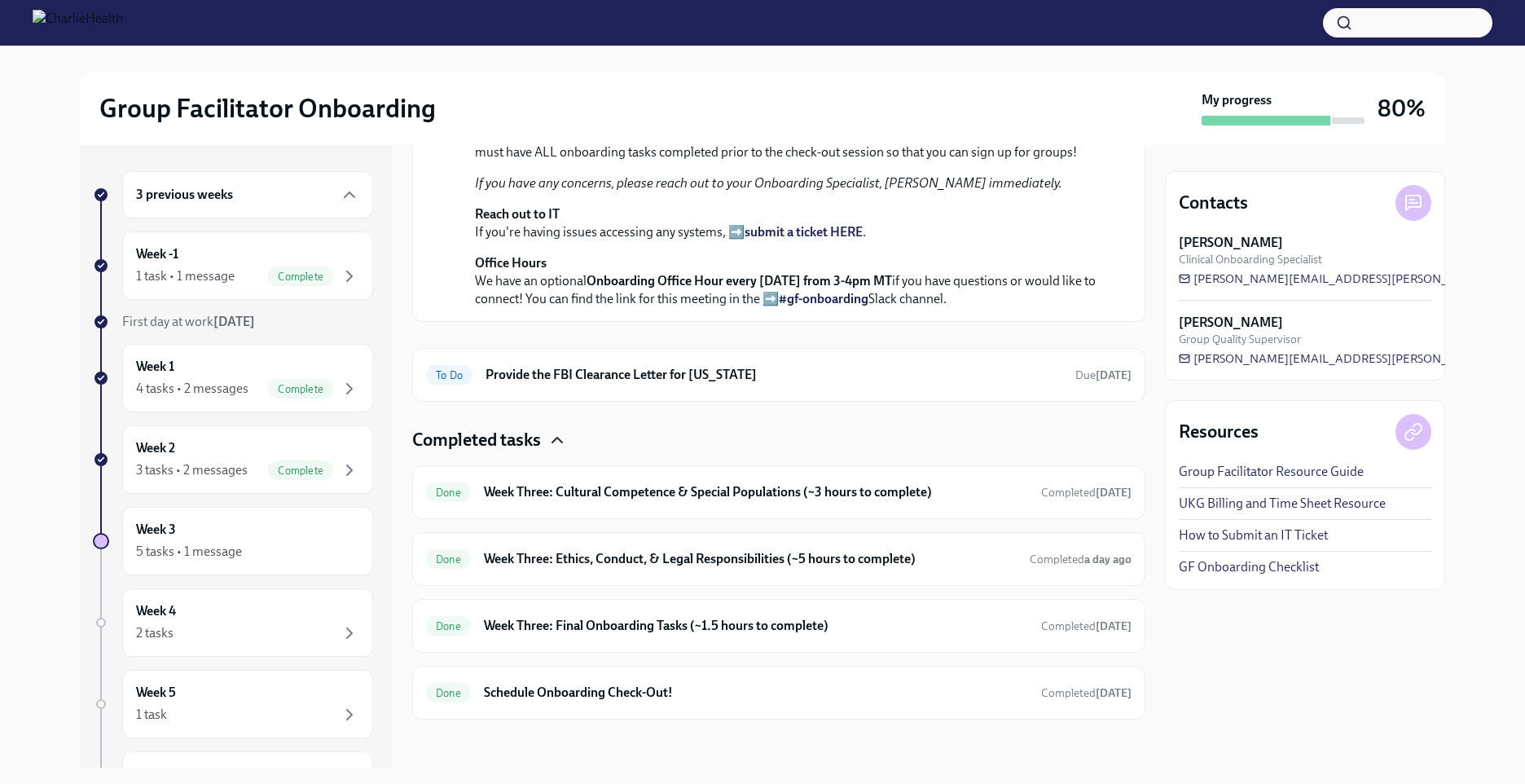
scroll to position [375, 0]
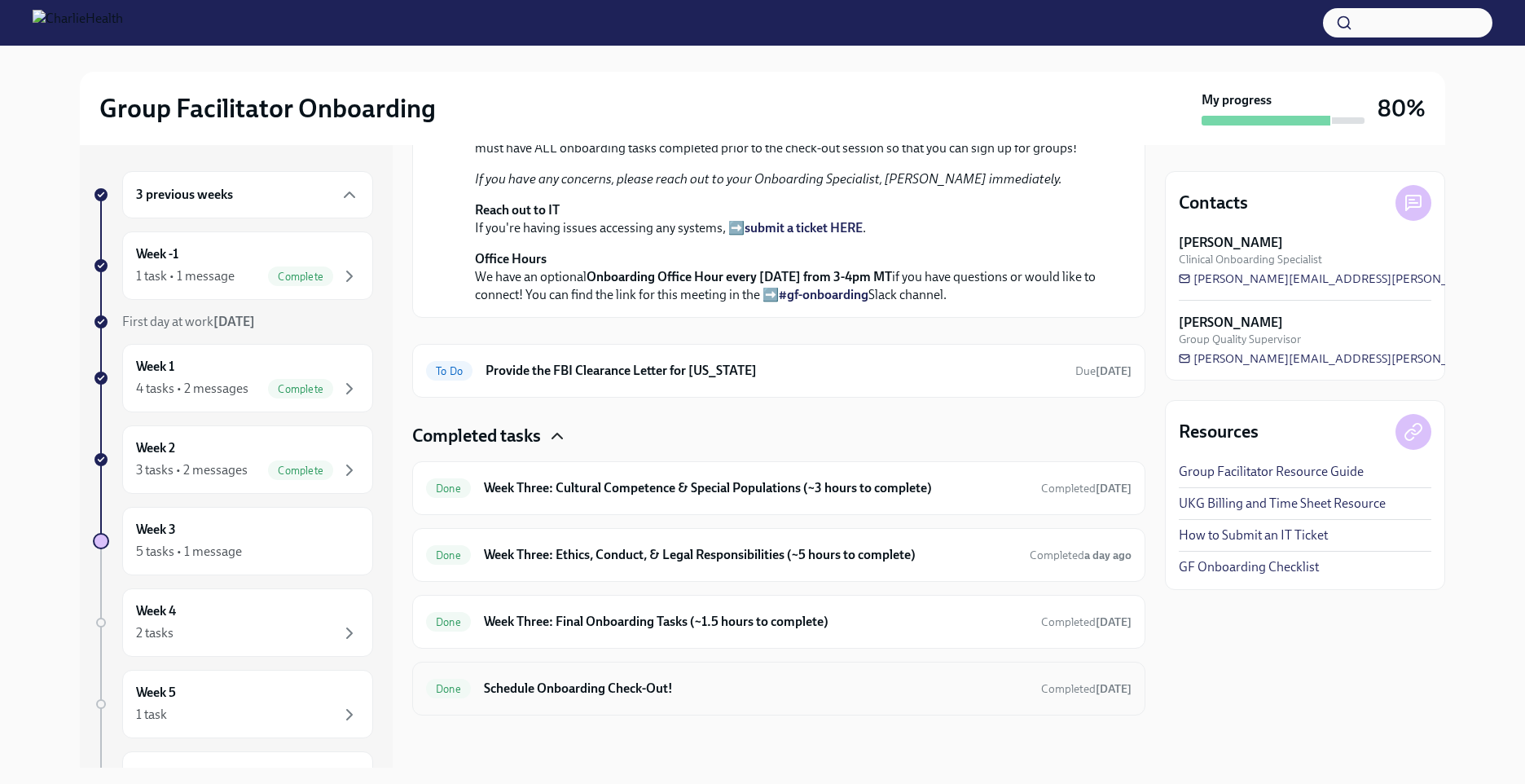
click at [642, 689] on h6 "Schedule Onboarding Check-Out!" at bounding box center [756, 688] width 544 height 18
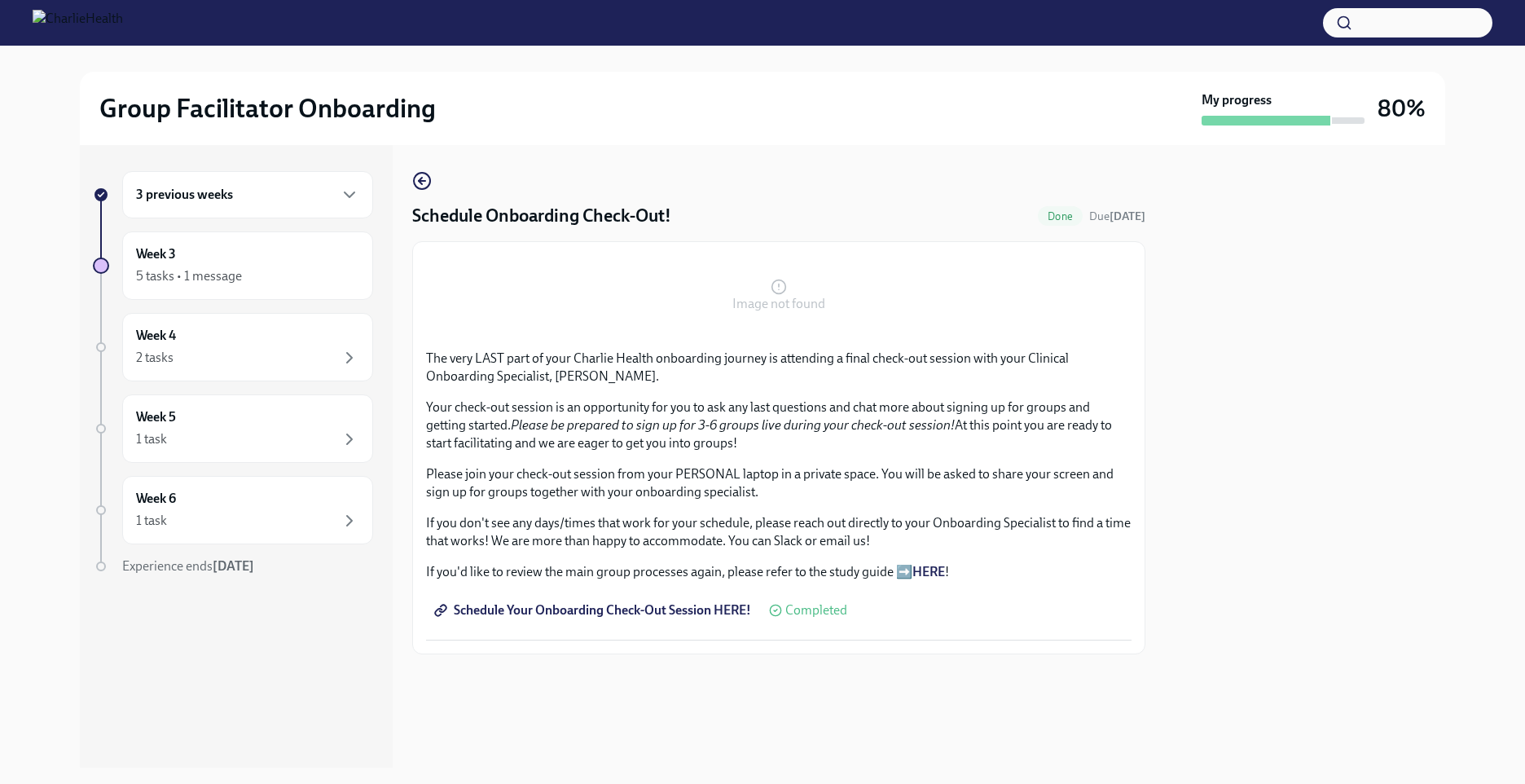
click at [933, 571] on strong "HERE" at bounding box center [929, 571] width 32 height 16
